Goal: Task Accomplishment & Management: Manage account settings

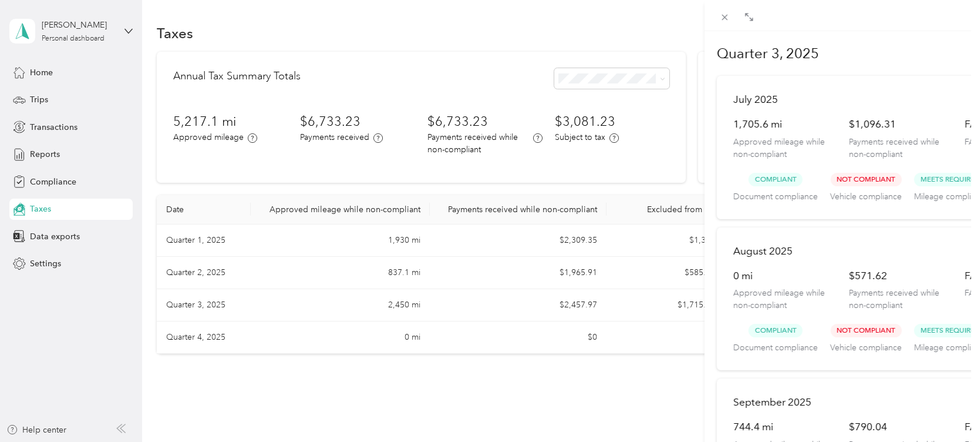
click at [39, 152] on div at bounding box center [488, 221] width 977 height 442
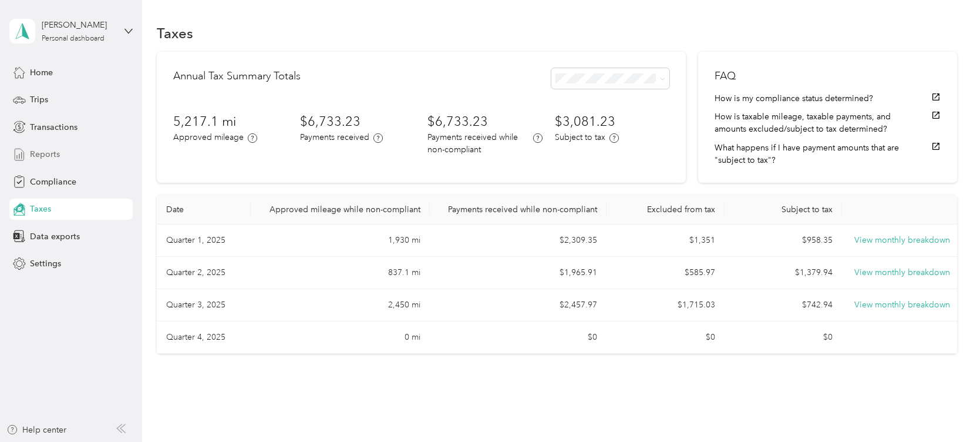
scroll to position [32, 0]
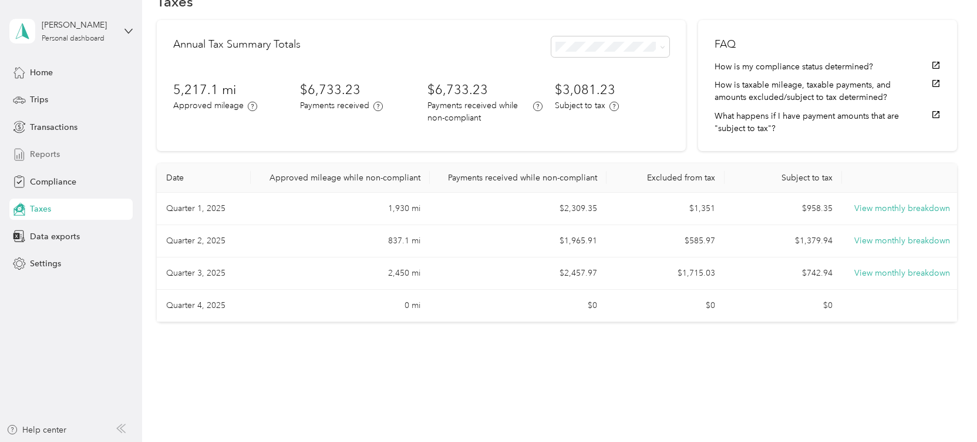
click at [39, 152] on span "Reports" at bounding box center [45, 154] width 30 height 12
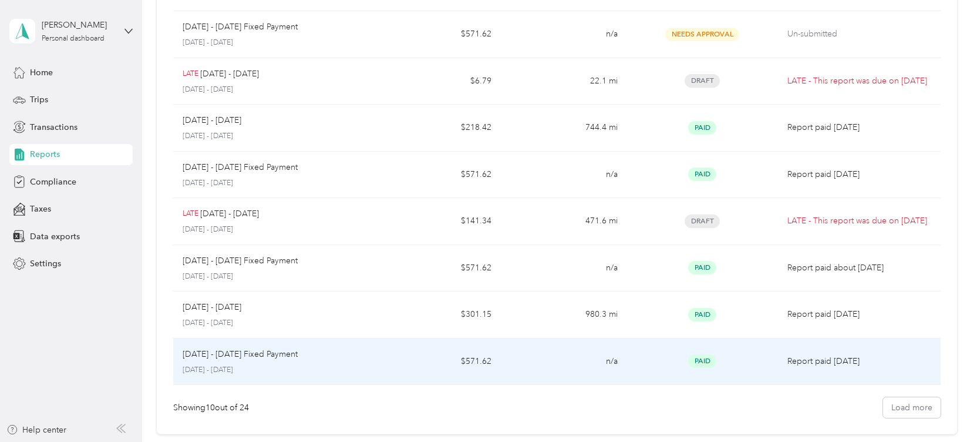
scroll to position [318, 0]
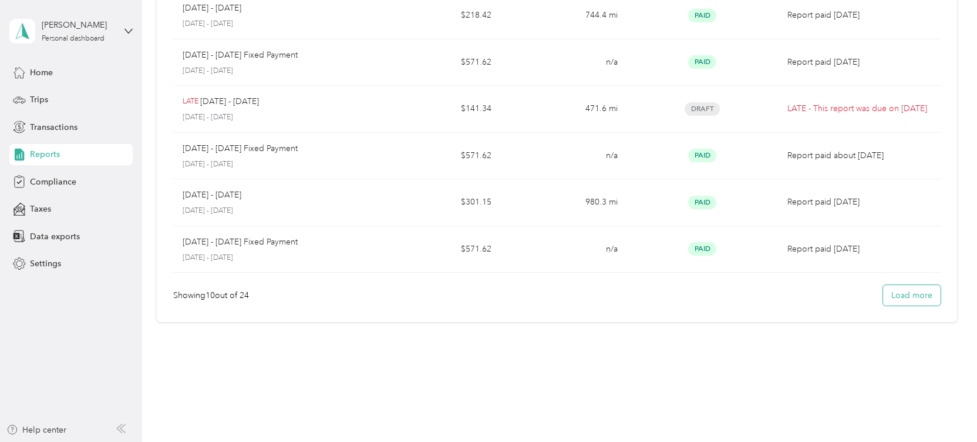
click at [909, 297] on button "Load more" at bounding box center [912, 295] width 58 height 21
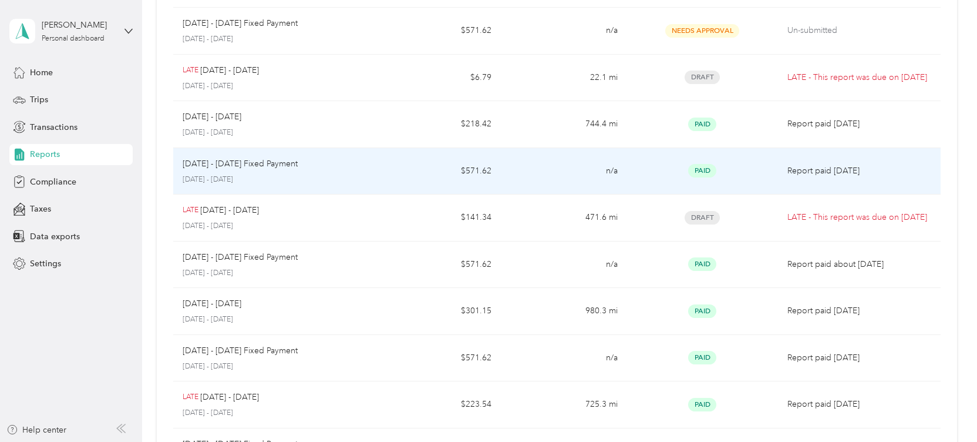
scroll to position [232, 0]
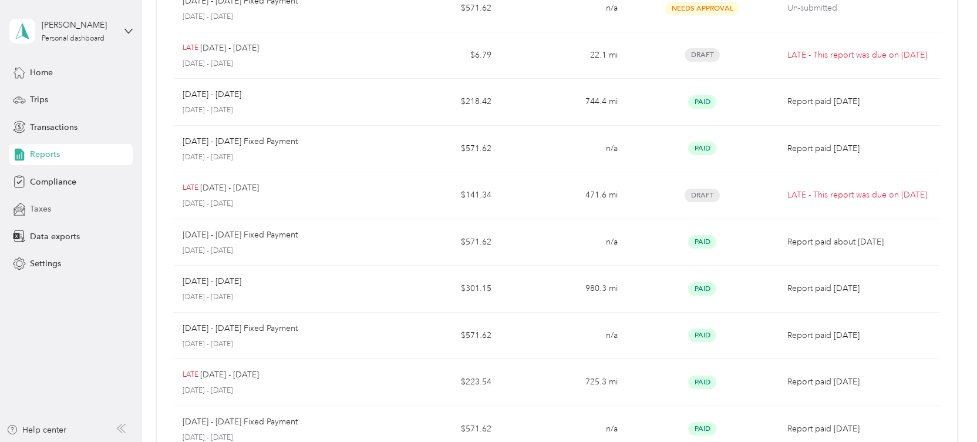
click at [48, 212] on span "Taxes" at bounding box center [40, 209] width 21 height 12
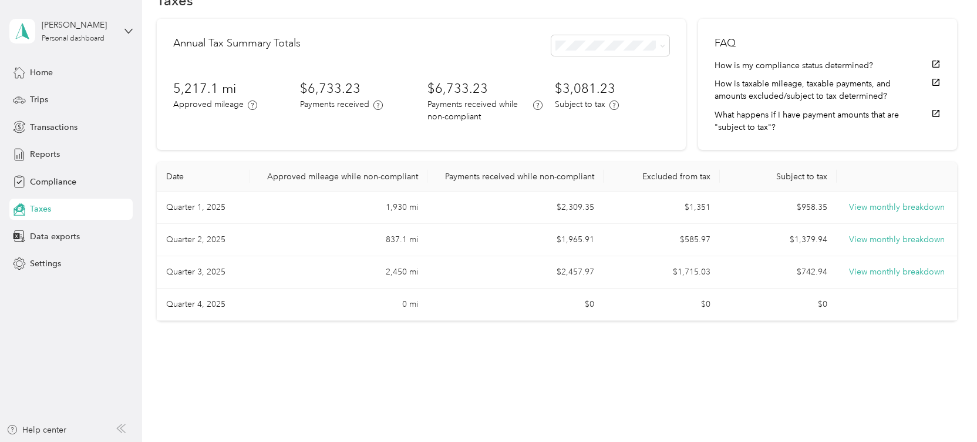
scroll to position [32, 0]
click at [910, 210] on button "View monthly breakdown" at bounding box center [903, 208] width 96 height 13
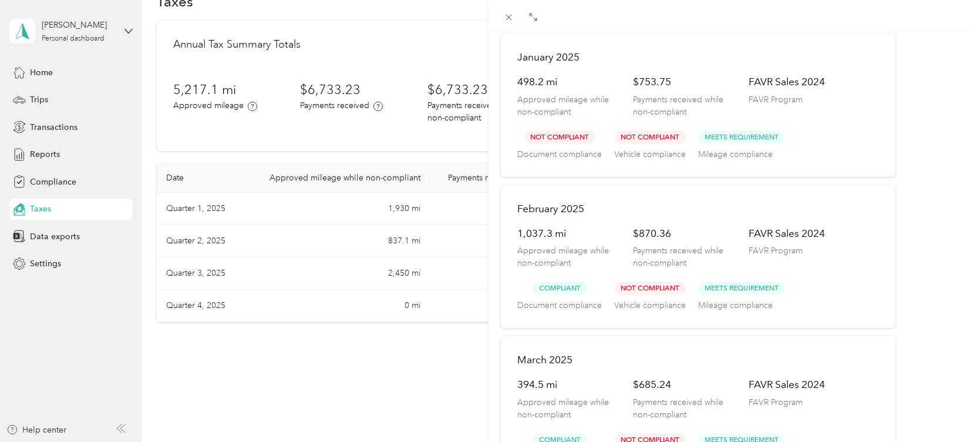
scroll to position [89, 0]
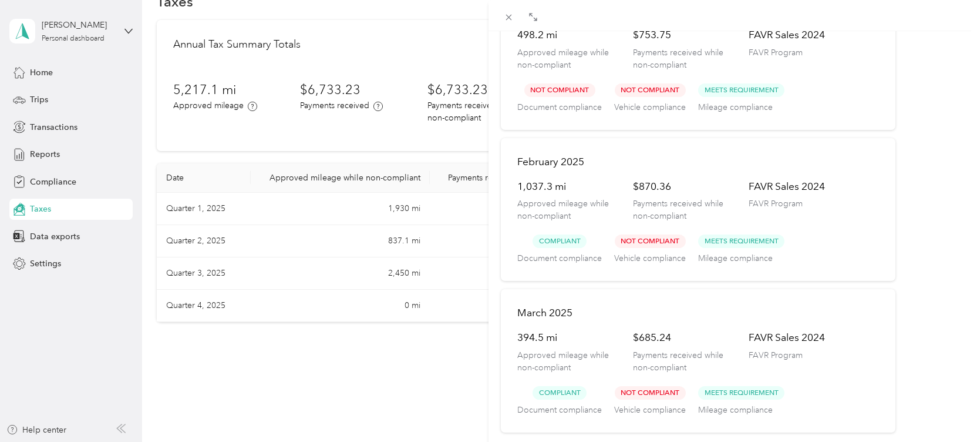
click at [45, 205] on div "Quarter 1, 2025 [DATE] 498.2 mi Approved mileage while non-compliant $753.75 Pa…" at bounding box center [488, 221] width 977 height 442
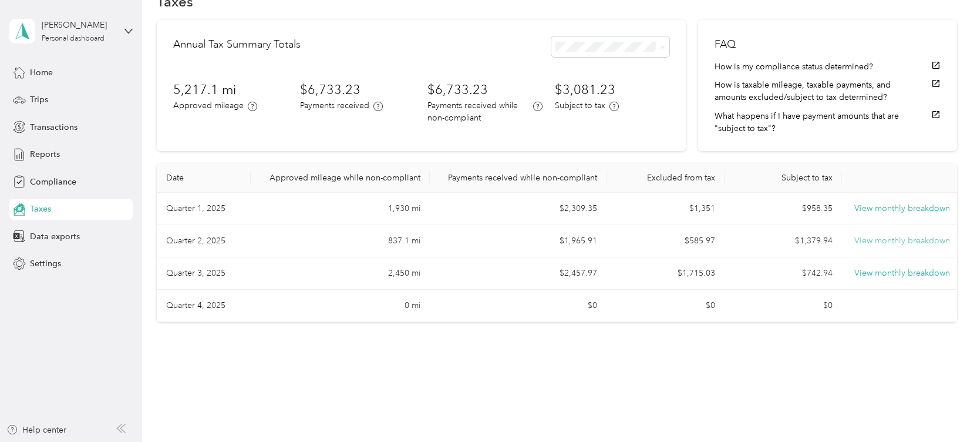
click at [876, 239] on button "View monthly breakdown" at bounding box center [903, 240] width 96 height 13
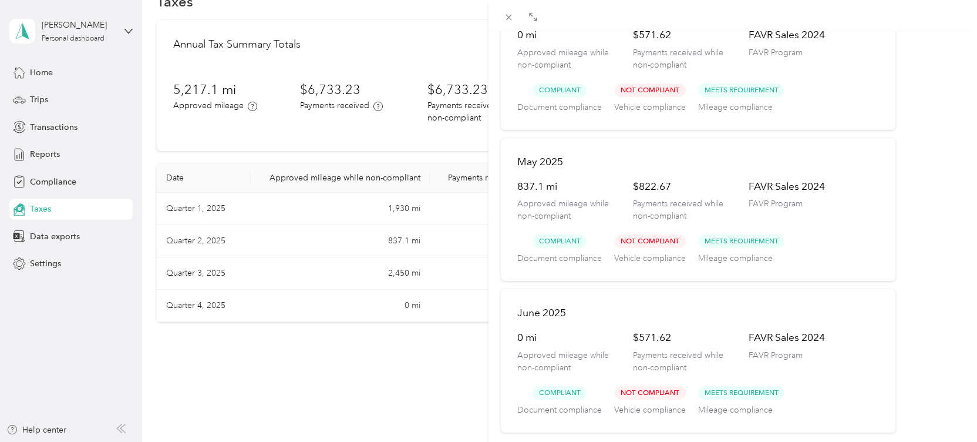
click at [36, 213] on div "Quarter 2, 2025 [DATE] 0 mi Approved mileage while non-compliant $571.62 Paymen…" at bounding box center [488, 221] width 977 height 442
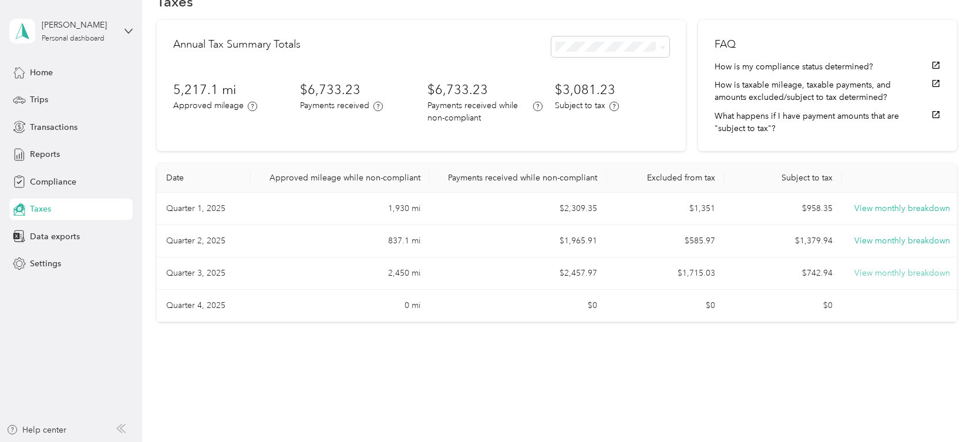
click at [872, 277] on button "View monthly breakdown" at bounding box center [903, 273] width 96 height 13
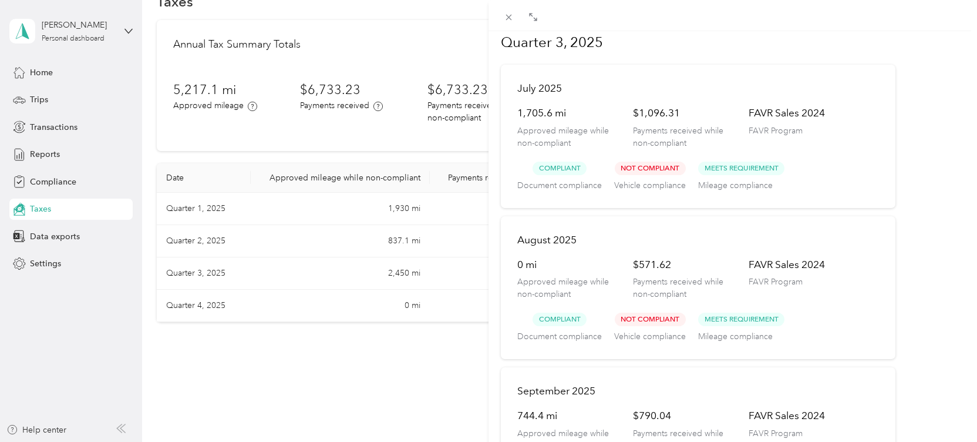
scroll to position [0, 0]
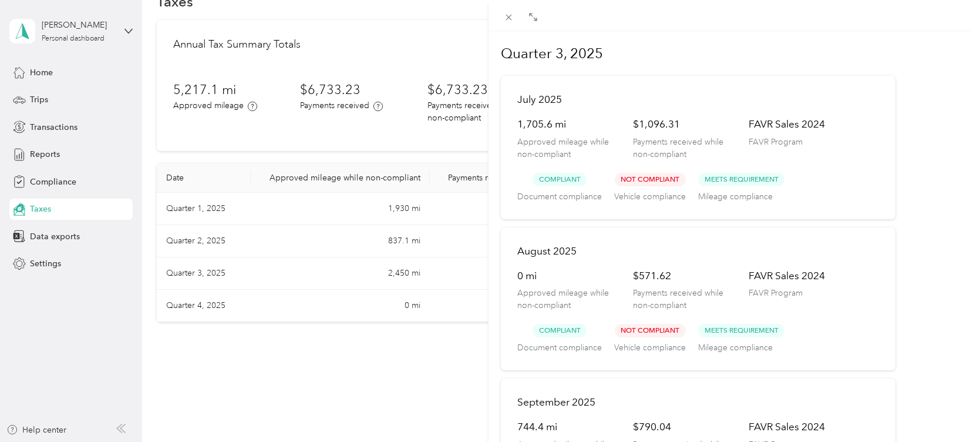
click at [50, 183] on div "Quarter 3, 2025 [DATE] 1,705.6 mi Approved mileage while non-compliant $1,096.3…" at bounding box center [488, 221] width 977 height 442
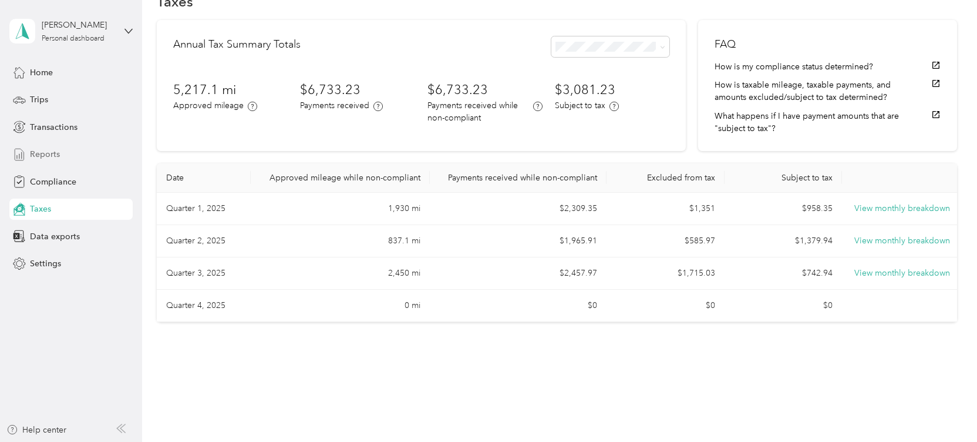
click at [48, 157] on span "Reports" at bounding box center [45, 154] width 30 height 12
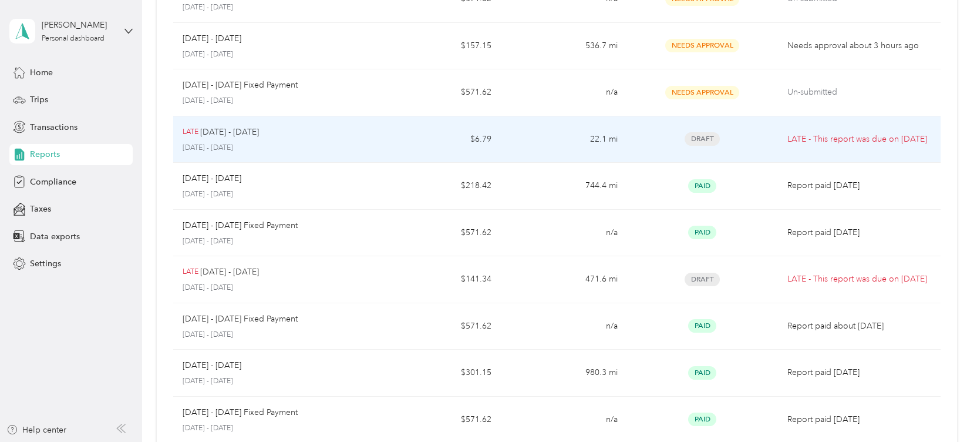
scroll to position [90, 0]
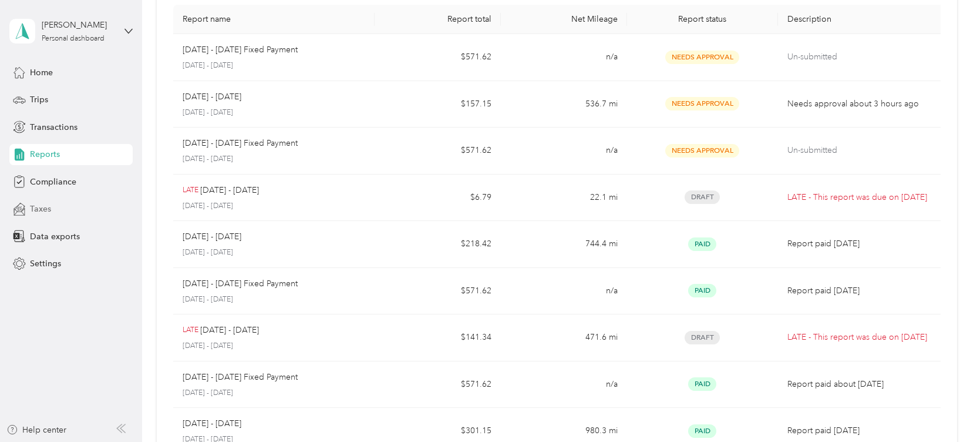
click at [41, 208] on span "Taxes" at bounding box center [40, 209] width 21 height 12
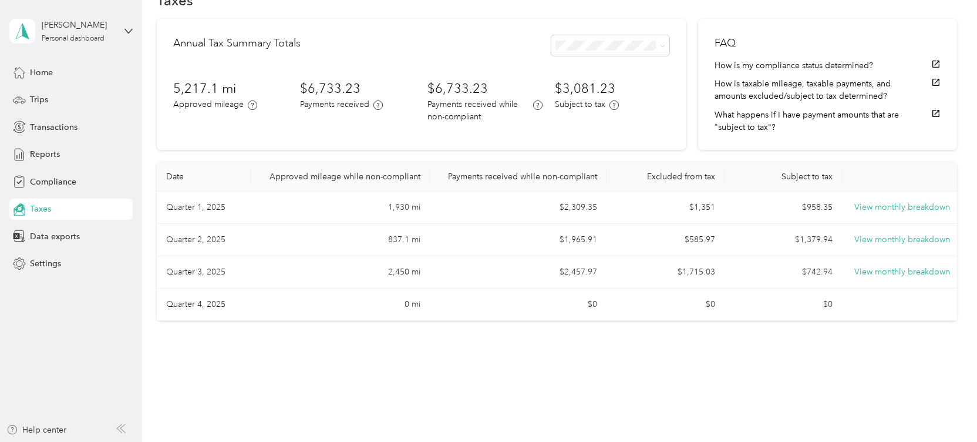
scroll to position [32, 0]
click at [884, 273] on button "View monthly breakdown" at bounding box center [903, 273] width 96 height 13
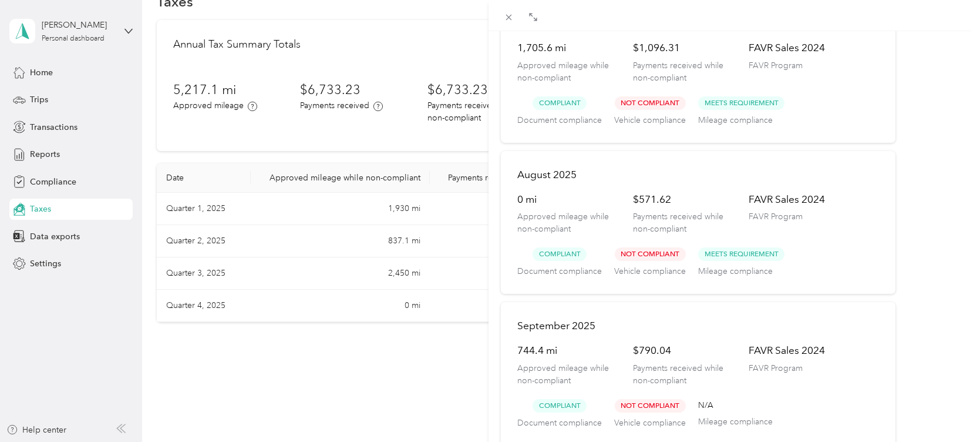
scroll to position [89, 0]
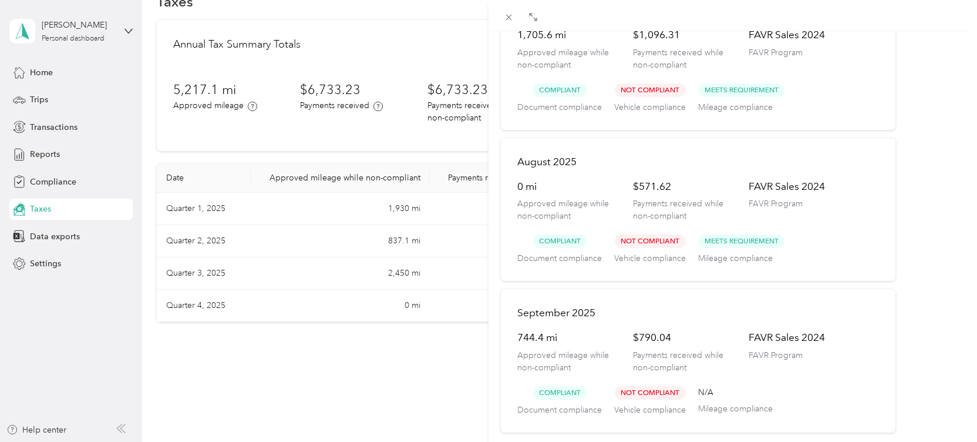
click at [193, 208] on div "Quarter 3, 2025 [DATE] 1,705.6 mi Approved mileage while non-compliant $1,096.3…" at bounding box center [488, 221] width 977 height 442
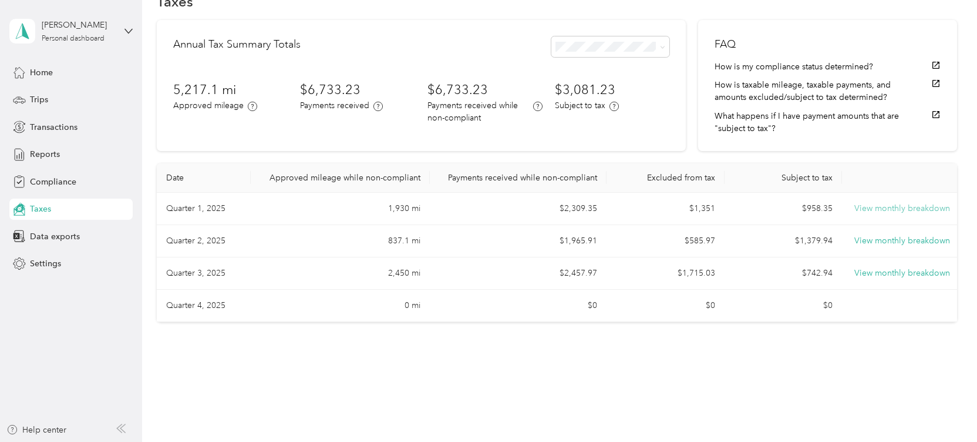
click at [875, 211] on button "View monthly breakdown" at bounding box center [903, 208] width 96 height 13
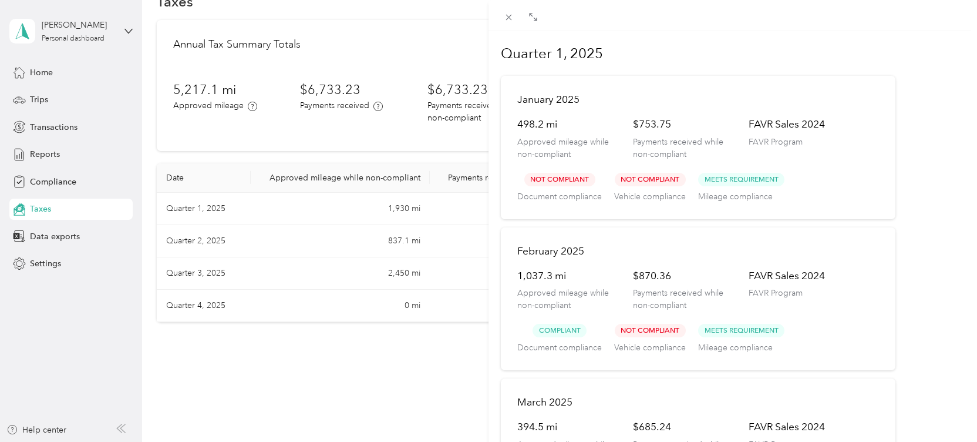
click at [53, 211] on div "Quarter 1, 2025 [DATE] 498.2 mi Approved mileage while non-compliant $753.75 Pa…" at bounding box center [488, 221] width 977 height 442
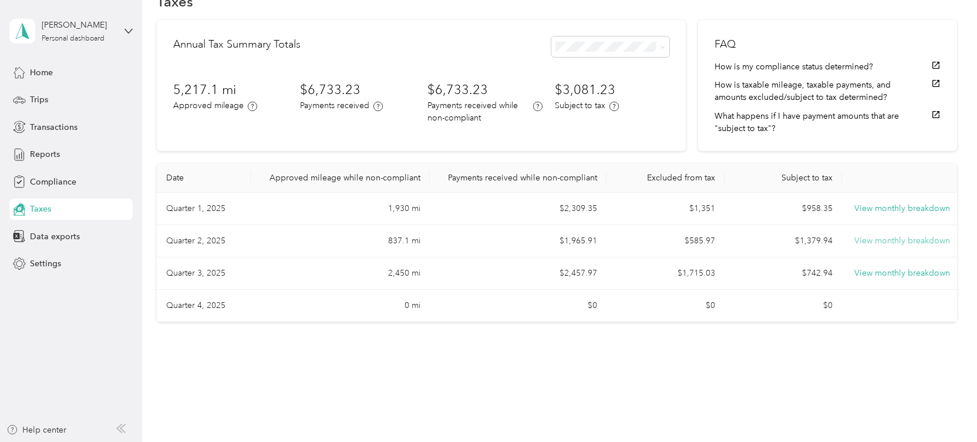
click at [888, 238] on button "View monthly breakdown" at bounding box center [903, 240] width 96 height 13
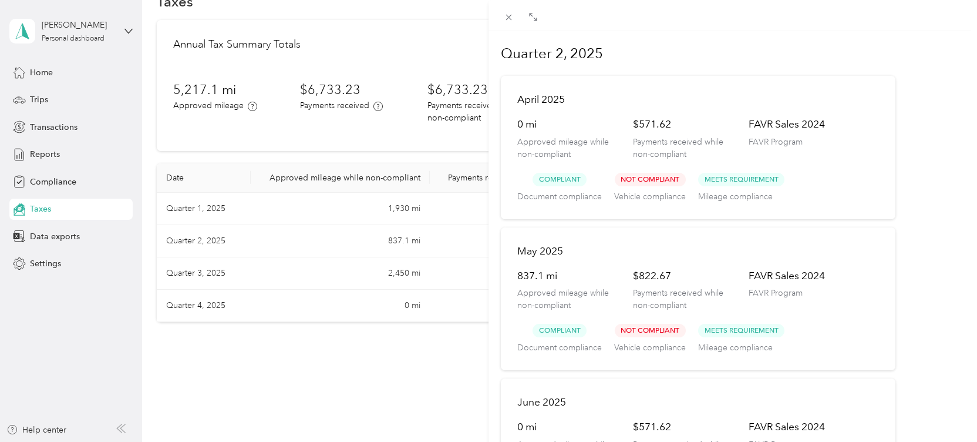
click at [187, 270] on div "Quarter 2, 2025 [DATE] 0 mi Approved mileage while non-compliant $571.62 Paymen…" at bounding box center [488, 221] width 977 height 442
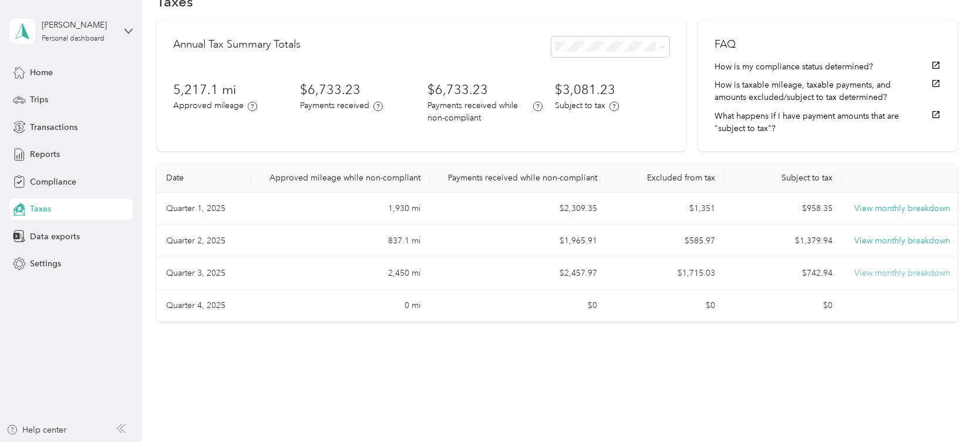
click at [890, 269] on button "View monthly breakdown" at bounding box center [903, 273] width 96 height 13
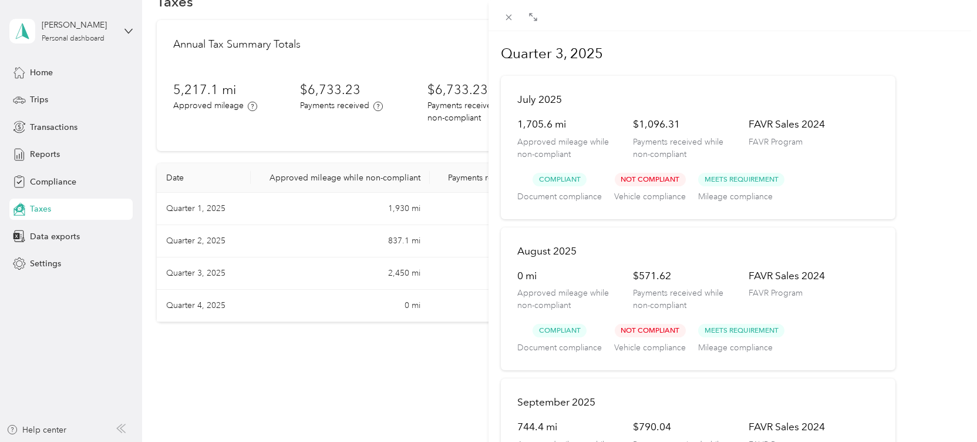
click at [44, 155] on div "Quarter 3, 2025 [DATE] 1,705.6 mi Approved mileage while non-compliant $1,096.3…" at bounding box center [488, 221] width 977 height 442
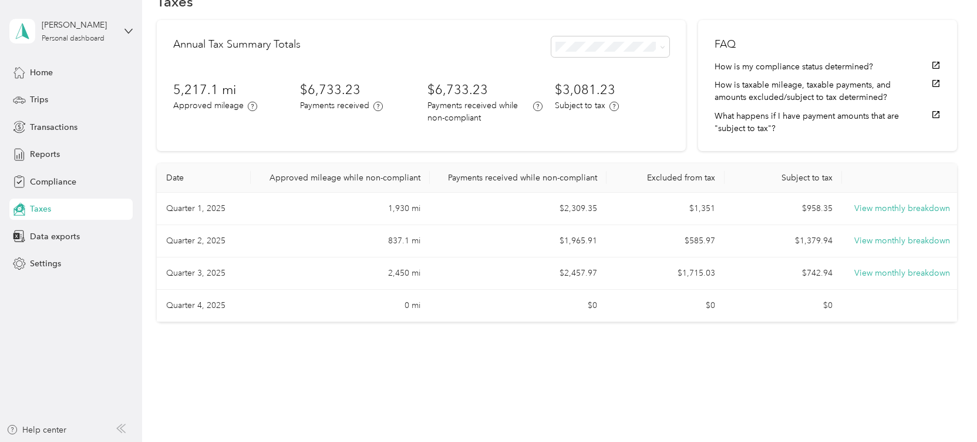
click at [44, 155] on span "Reports" at bounding box center [45, 154] width 30 height 12
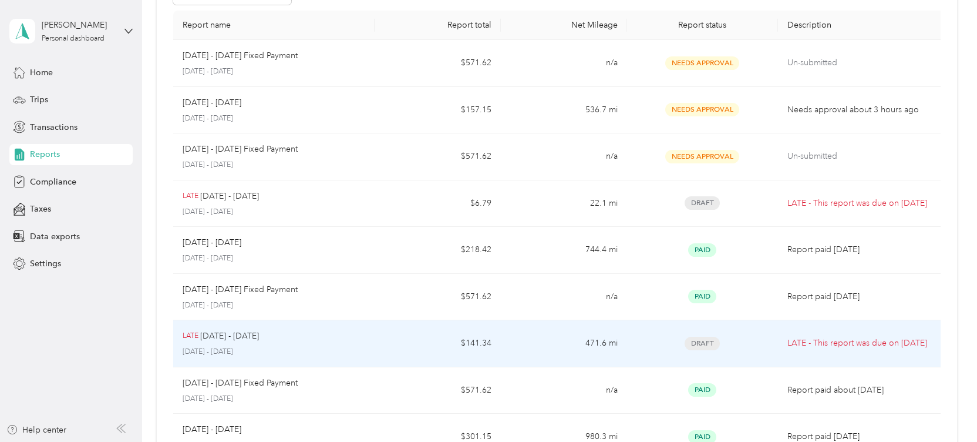
scroll to position [90, 0]
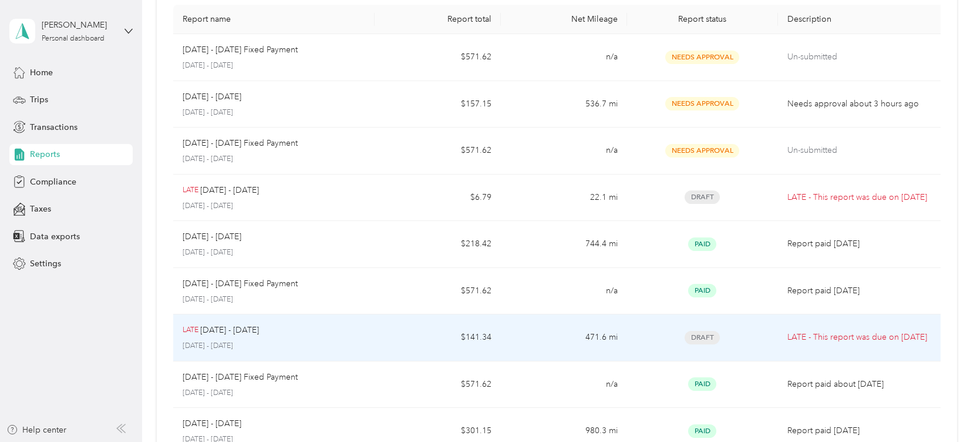
click at [234, 330] on p "[DATE] - [DATE]" at bounding box center [229, 330] width 59 height 13
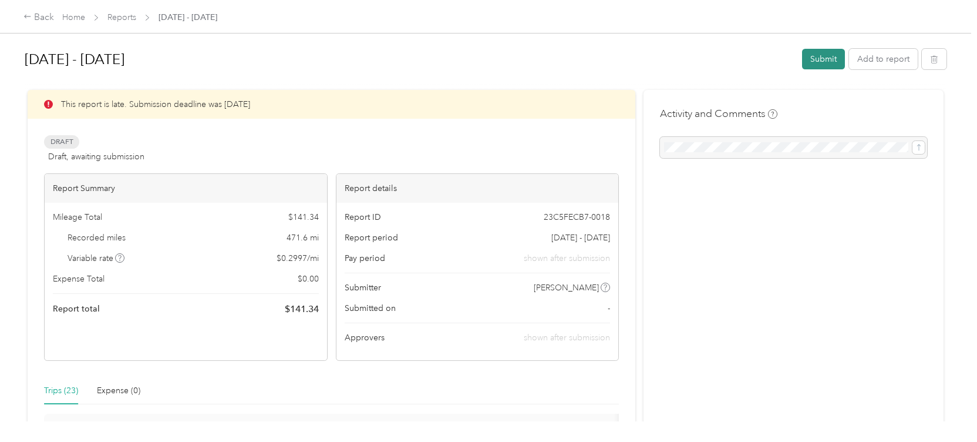
click at [831, 56] on button "Submit" at bounding box center [823, 59] width 43 height 21
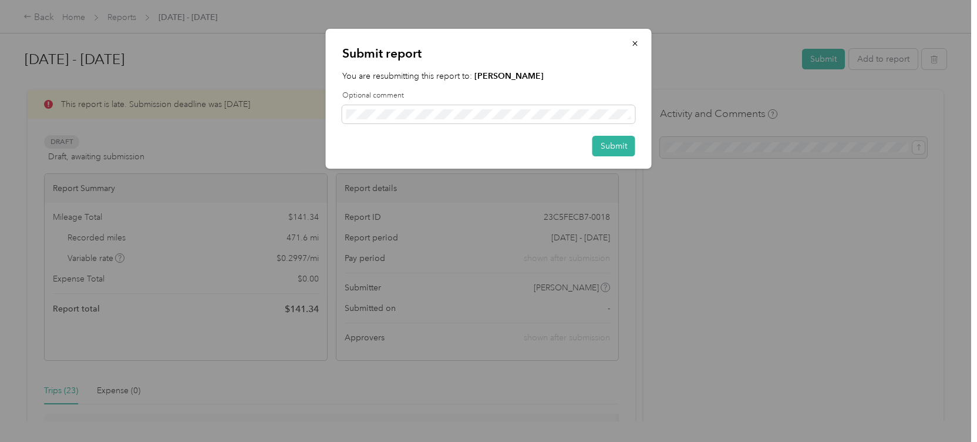
click at [742, 88] on div "Submit report You are resubmitting this report to: [PERSON_NAME] Optional comme…" at bounding box center [652, 100] width 326 height 143
click at [637, 43] on icon "button" at bounding box center [635, 43] width 8 height 8
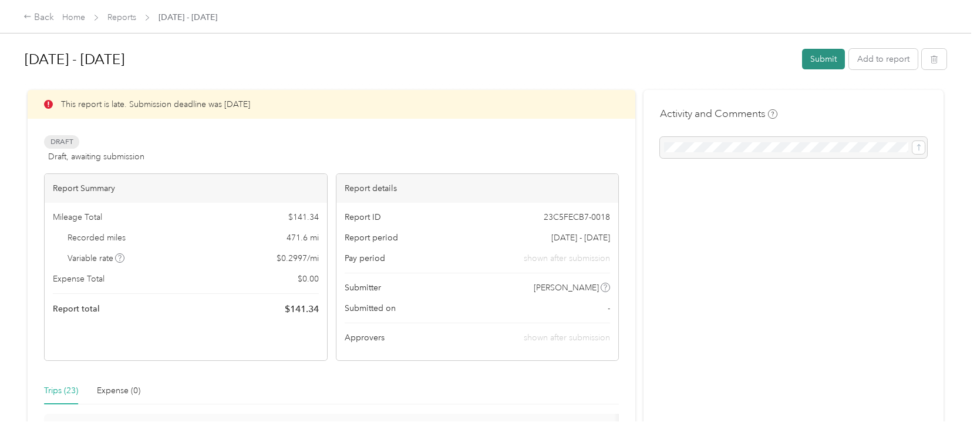
click at [823, 56] on button "Submit" at bounding box center [823, 59] width 43 height 21
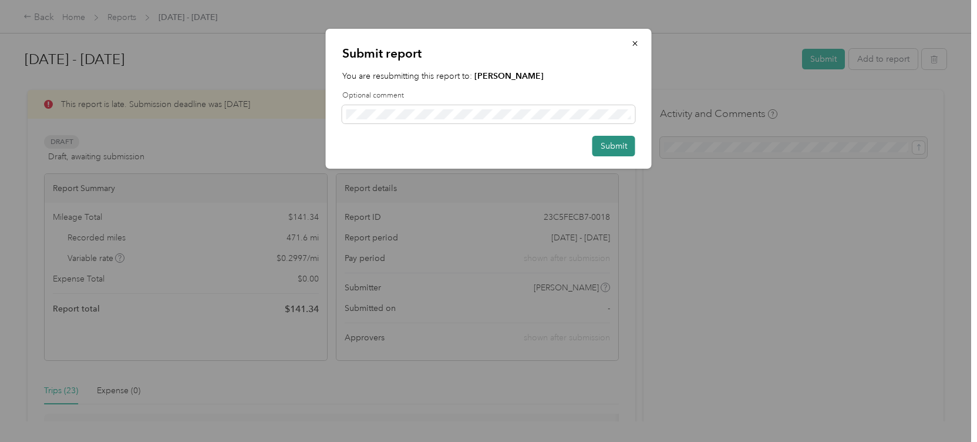
click at [605, 143] on button "Submit" at bounding box center [614, 146] width 43 height 21
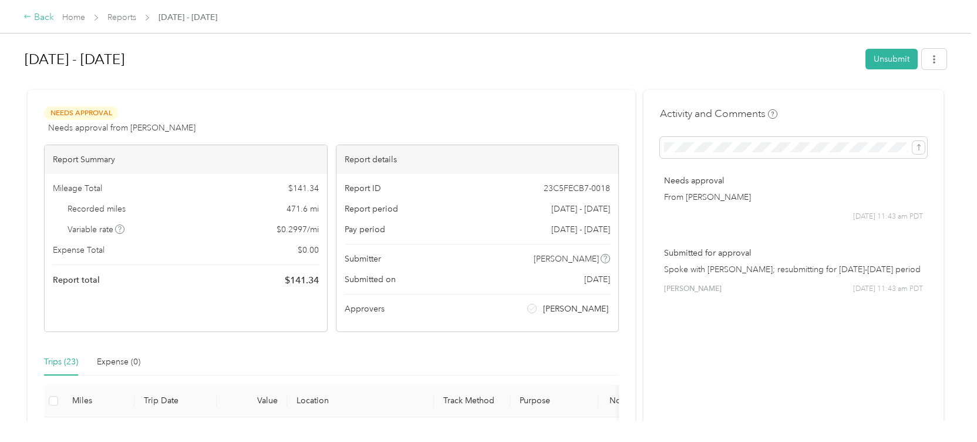
click at [44, 21] on div "Back" at bounding box center [38, 18] width 31 height 14
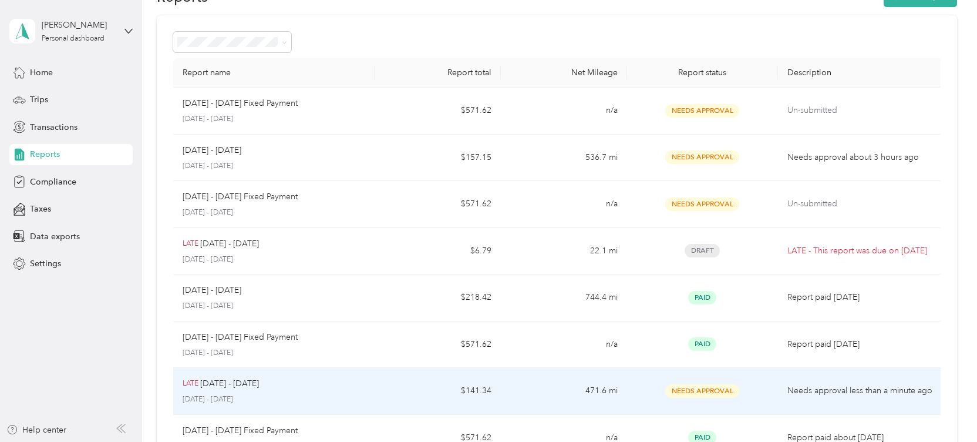
scroll to position [116, 0]
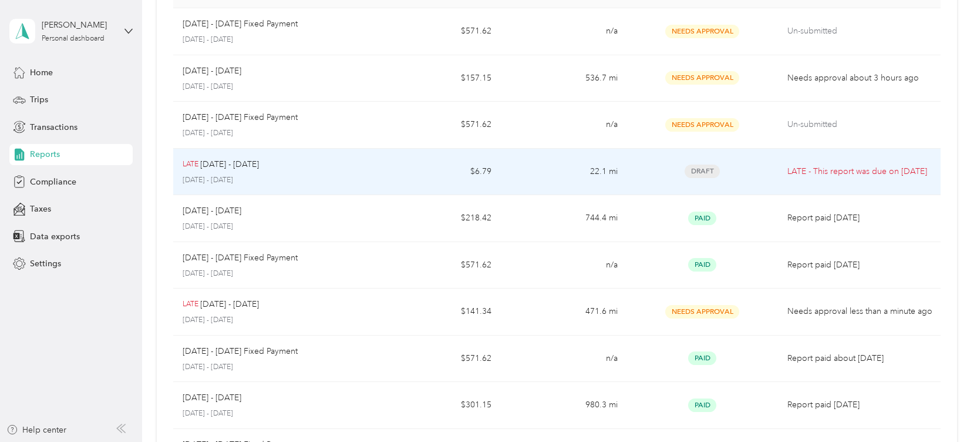
click at [429, 174] on td "$6.79" at bounding box center [438, 172] width 126 height 47
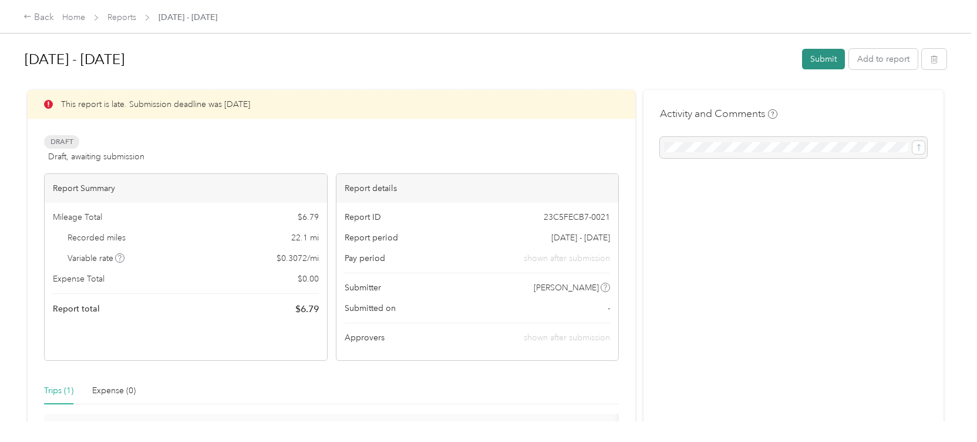
click at [819, 59] on button "Submit" at bounding box center [823, 59] width 43 height 21
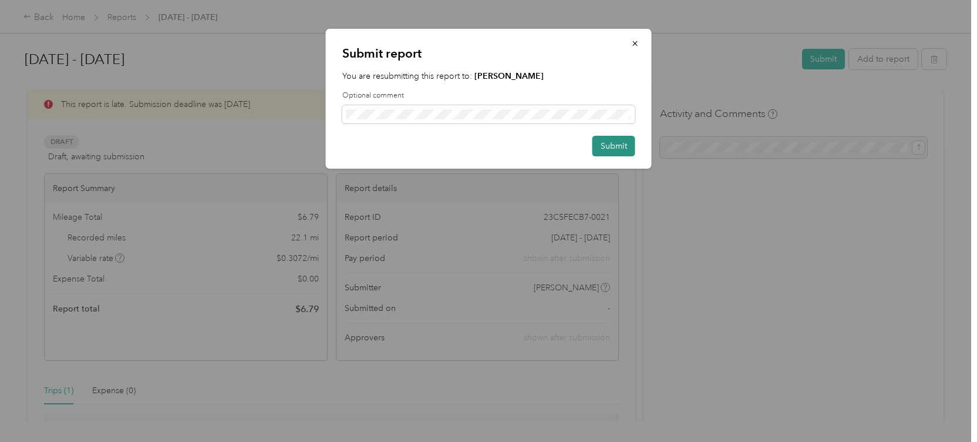
click at [600, 145] on button "Submit" at bounding box center [614, 146] width 43 height 21
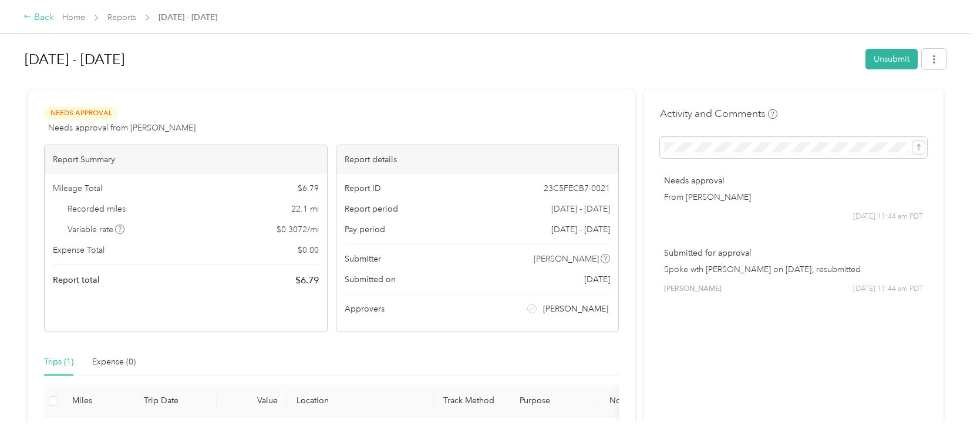
click at [42, 14] on div "Back" at bounding box center [38, 18] width 31 height 14
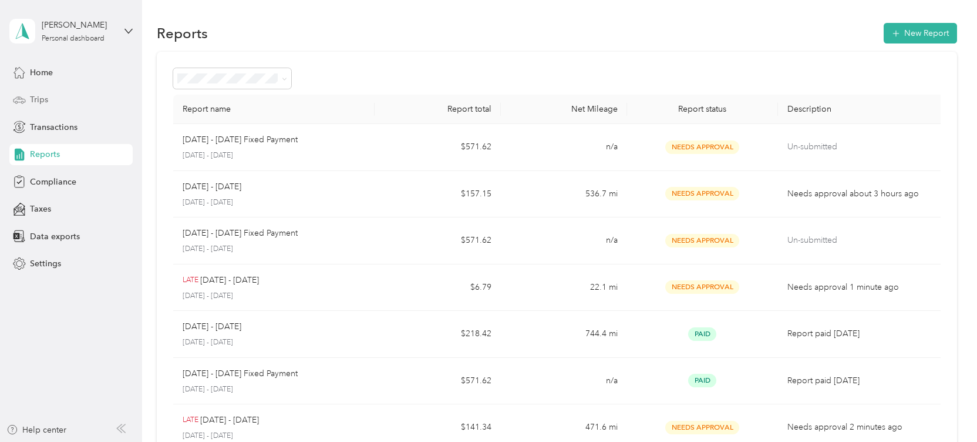
click at [47, 99] on span "Trips" at bounding box center [39, 99] width 18 height 12
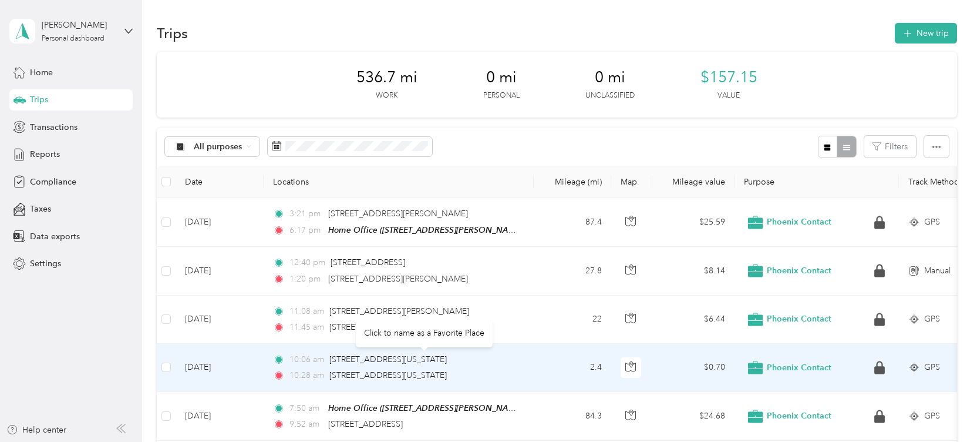
click at [490, 327] on div "Click to name as a Favorite Place" at bounding box center [424, 332] width 137 height 29
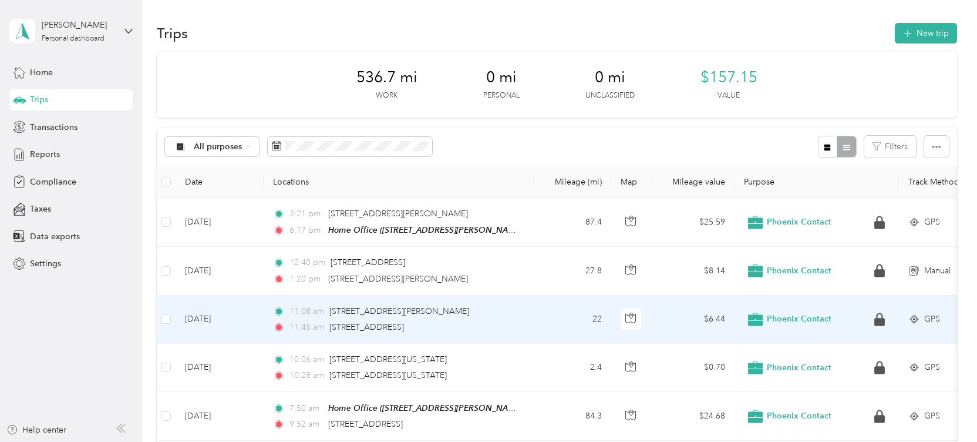
click at [257, 326] on td "[DATE]" at bounding box center [220, 319] width 88 height 48
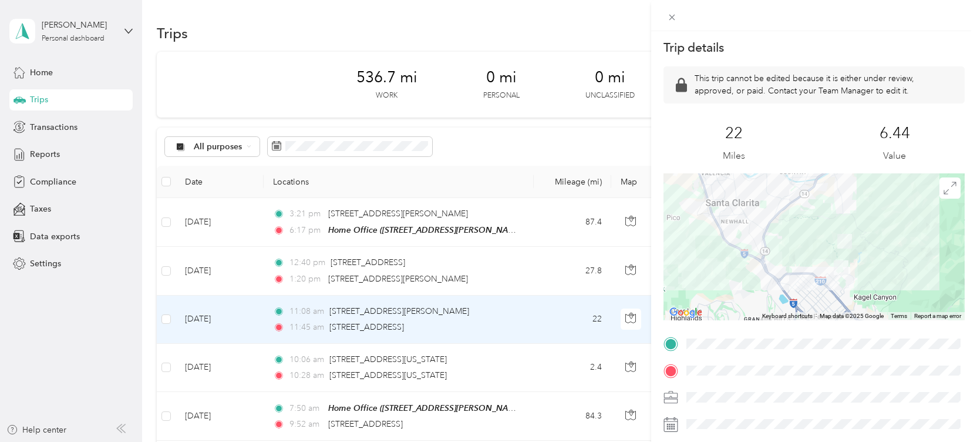
click at [232, 199] on div "Trip details This trip cannot be edited because it is either under review, appr…" at bounding box center [488, 221] width 977 height 442
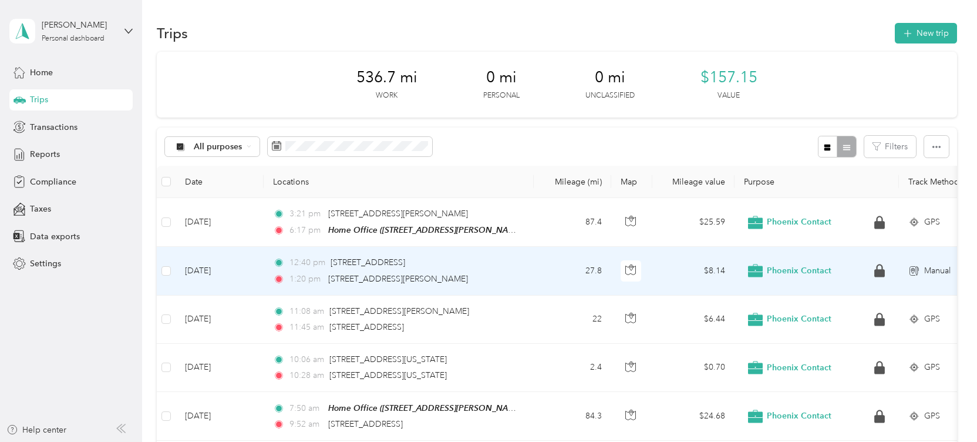
click at [256, 269] on td "[DATE]" at bounding box center [220, 271] width 88 height 48
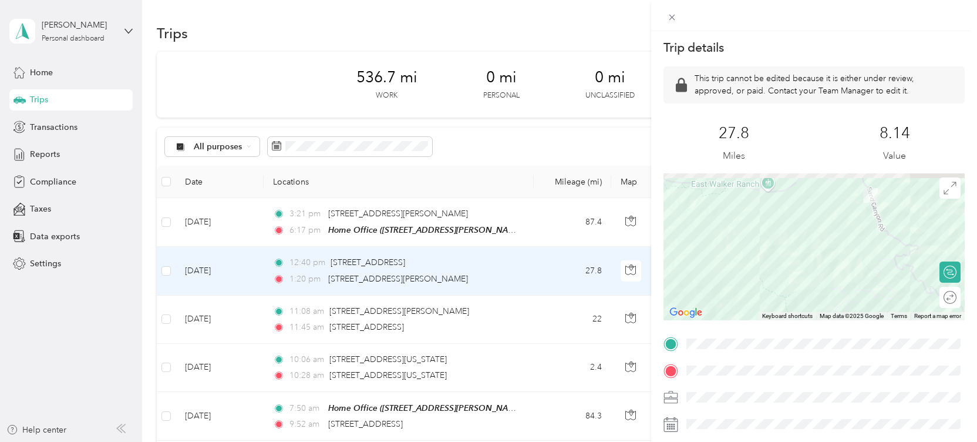
drag, startPoint x: 762, startPoint y: 212, endPoint x: 828, endPoint y: 267, distance: 85.9
click at [831, 274] on div at bounding box center [814, 246] width 301 height 147
drag, startPoint x: 277, startPoint y: 36, endPoint x: 298, endPoint y: 40, distance: 21.5
click at [277, 36] on div "Trip details This trip cannot be edited because it is either under review, appr…" at bounding box center [488, 221] width 977 height 442
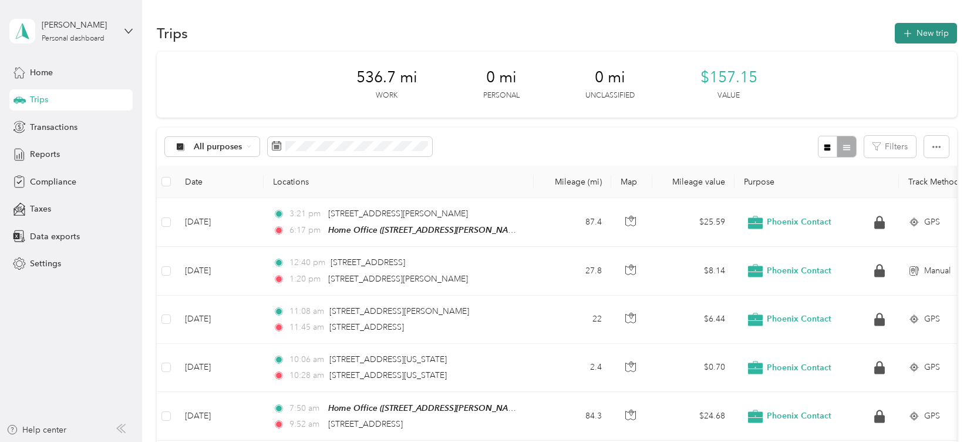
click at [942, 28] on button "New trip" at bounding box center [926, 33] width 62 height 21
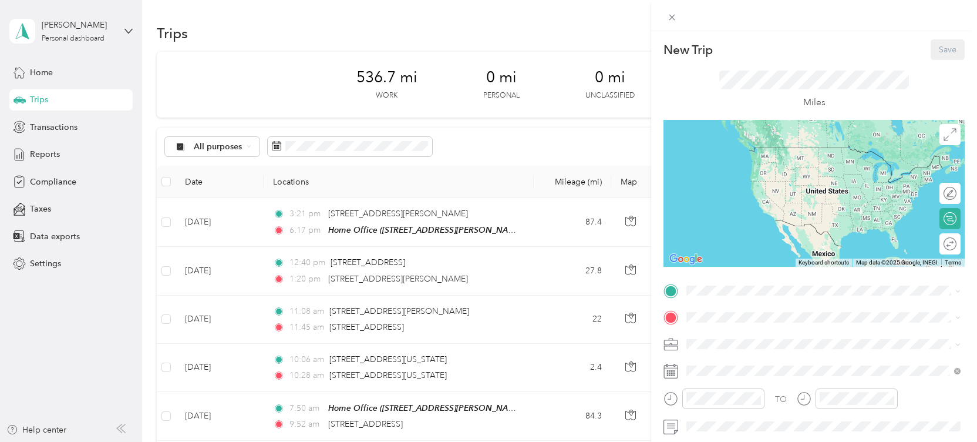
click at [811, 95] on div "Miles" at bounding box center [815, 89] width 190 height 39
click at [818, 102] on p "Miles" at bounding box center [815, 102] width 22 height 15
click at [818, 101] on p "Miles" at bounding box center [815, 102] width 22 height 15
click at [945, 52] on button "Save" at bounding box center [948, 49] width 34 height 21
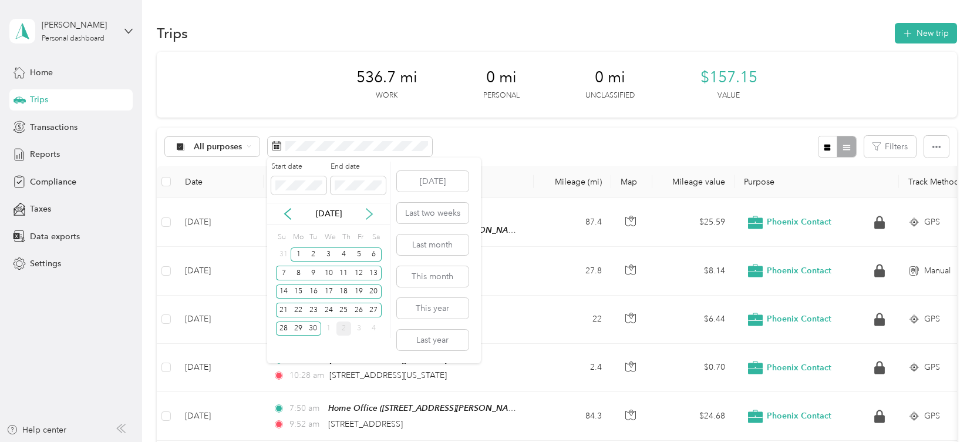
click at [370, 214] on icon at bounding box center [370, 214] width 12 height 12
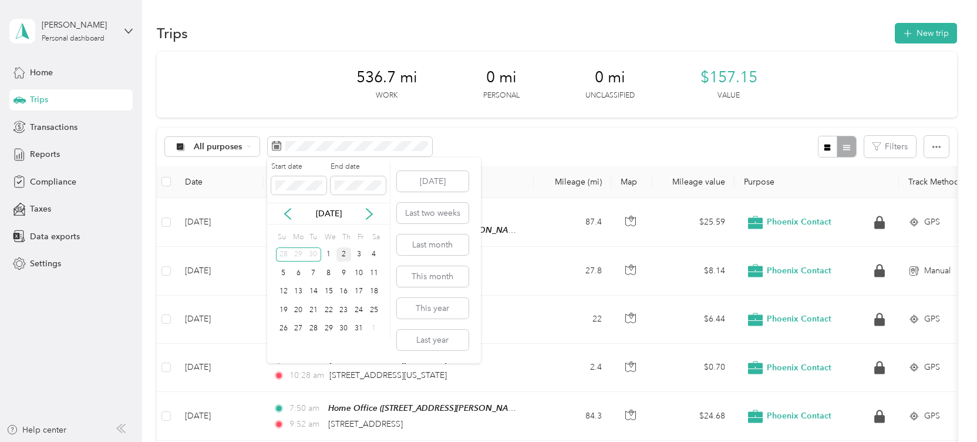
click at [347, 256] on div "2" at bounding box center [344, 254] width 15 height 15
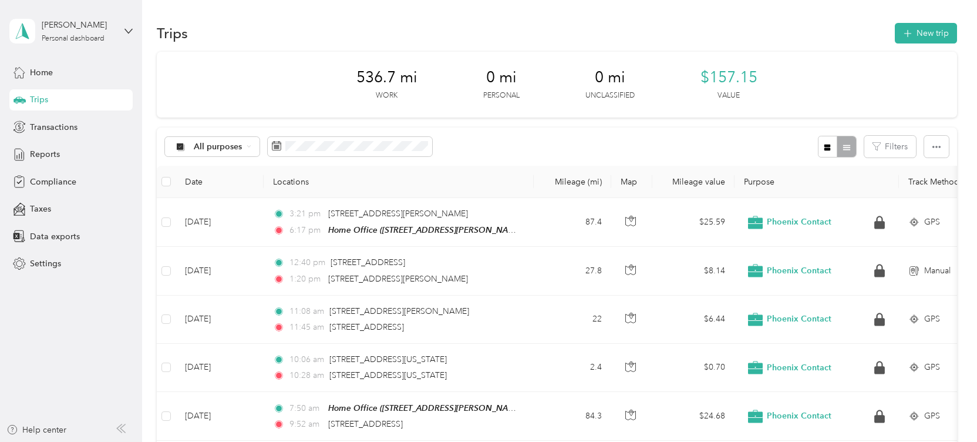
click at [509, 159] on div "All purposes Filters" at bounding box center [557, 146] width 801 height 38
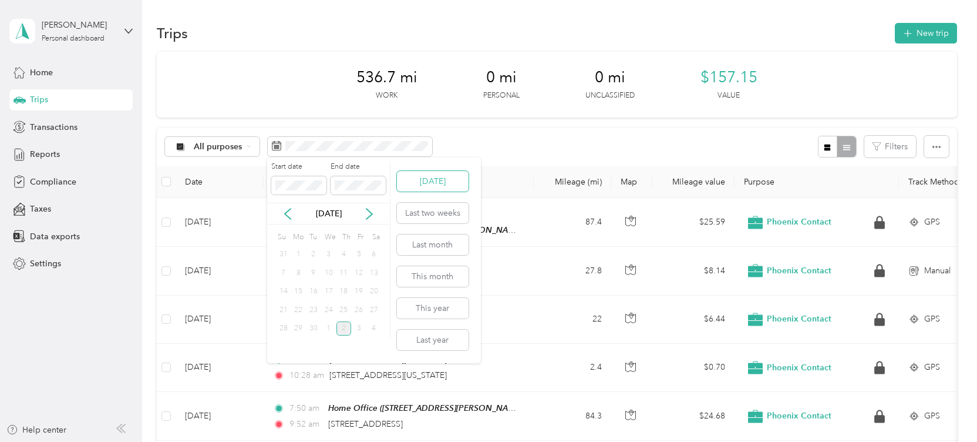
click at [439, 179] on button "[DATE]" at bounding box center [433, 181] width 72 height 21
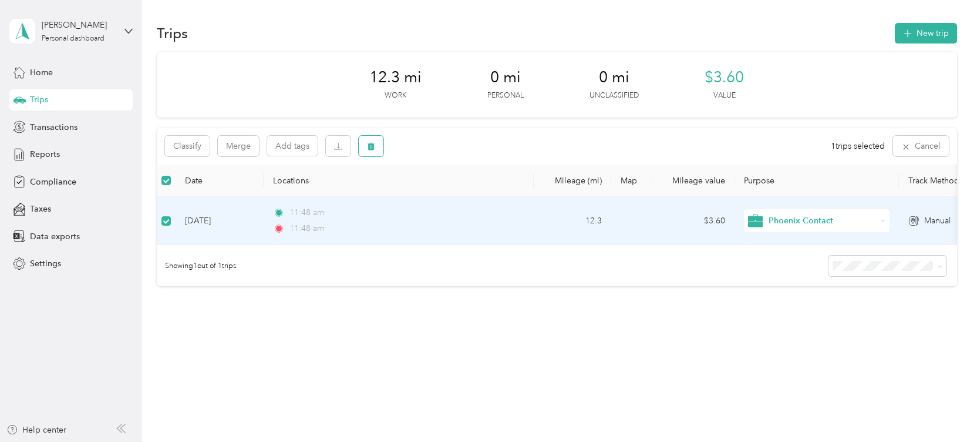
click at [375, 147] on icon "button" at bounding box center [371, 146] width 8 height 8
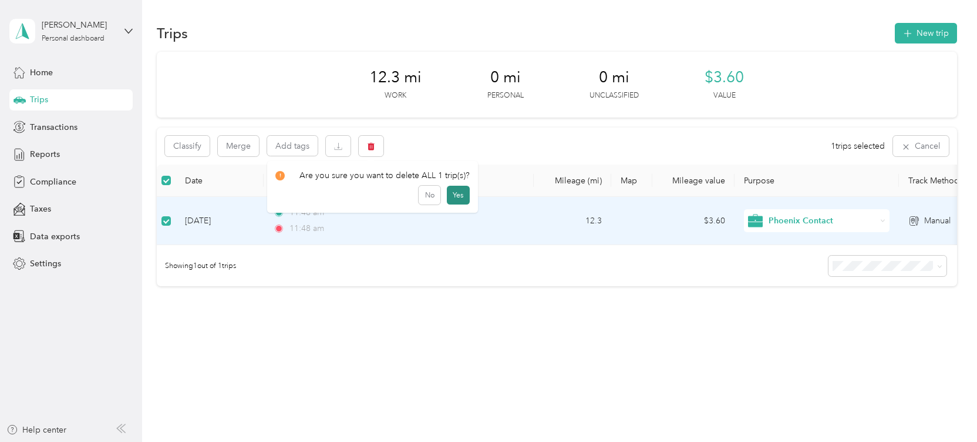
click at [457, 191] on button "Yes" at bounding box center [458, 195] width 23 height 19
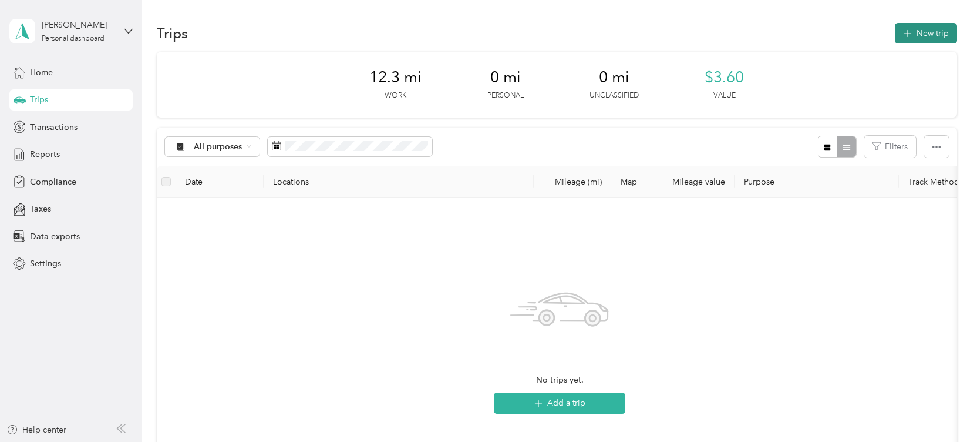
click at [932, 36] on button "New trip" at bounding box center [926, 33] width 62 height 21
click at [43, 101] on span "Trips" at bounding box center [39, 99] width 18 height 12
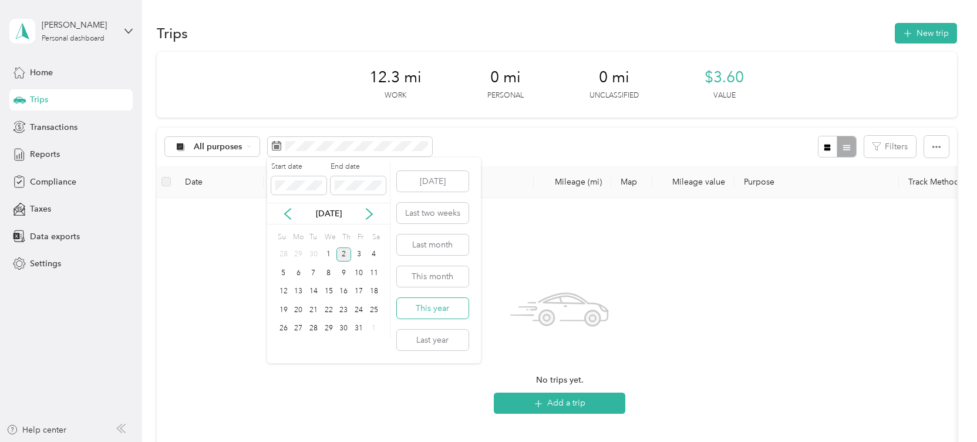
click at [435, 308] on button "This year" at bounding box center [433, 308] width 72 height 21
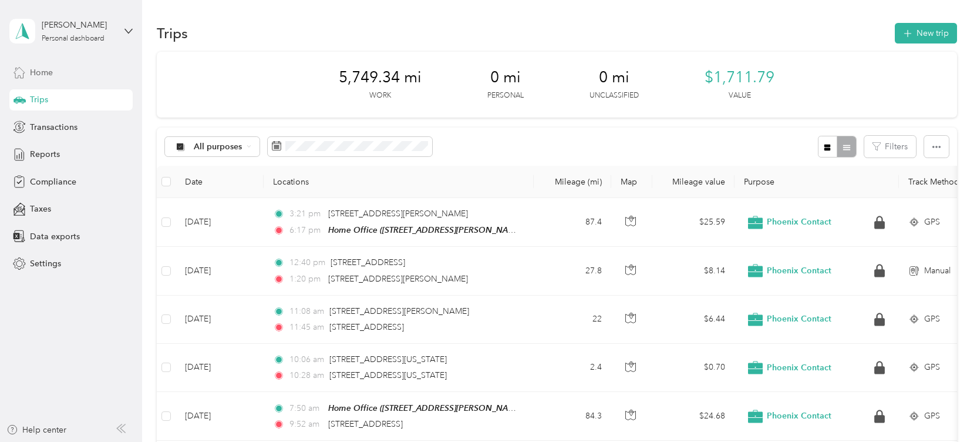
click at [40, 76] on span "Home" at bounding box center [41, 72] width 23 height 12
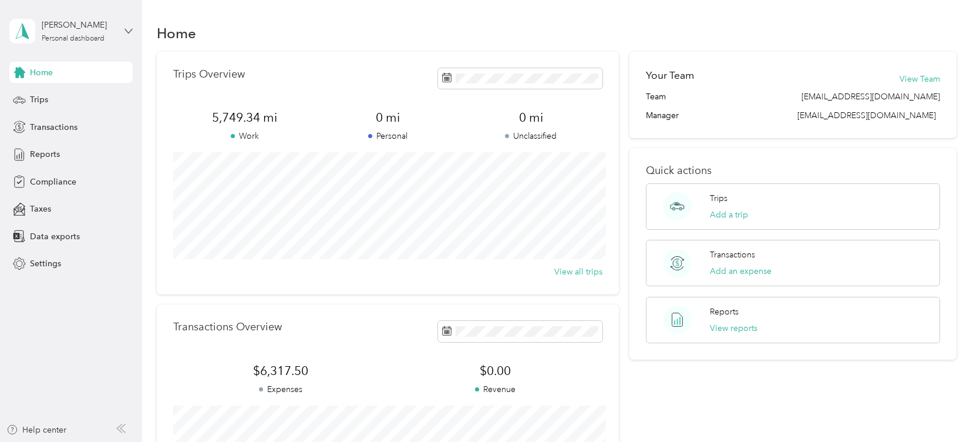
click at [131, 32] on icon at bounding box center [129, 31] width 8 height 8
click at [43, 99] on div "Log out" at bounding box center [133, 94] width 231 height 21
